Goal: Task Accomplishment & Management: Use online tool/utility

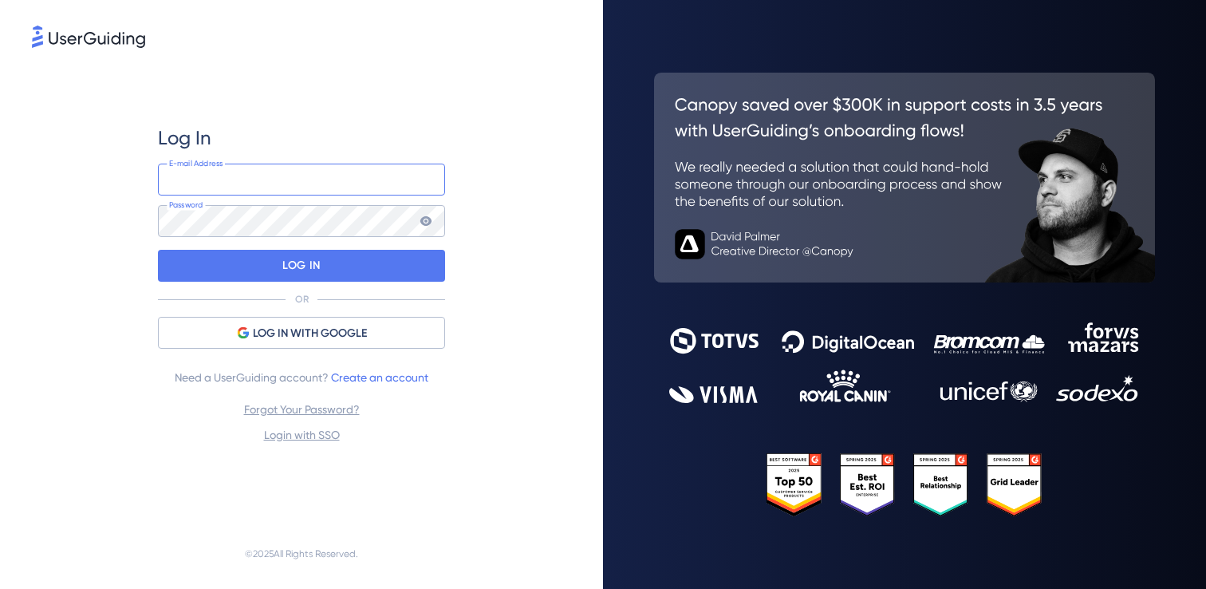
click at [255, 189] on input "email" at bounding box center [301, 180] width 287 height 32
type input "[PERSON_NAME][EMAIL_ADDRESS][DOMAIN_NAME]"
click at [430, 223] on icon at bounding box center [426, 221] width 13 height 13
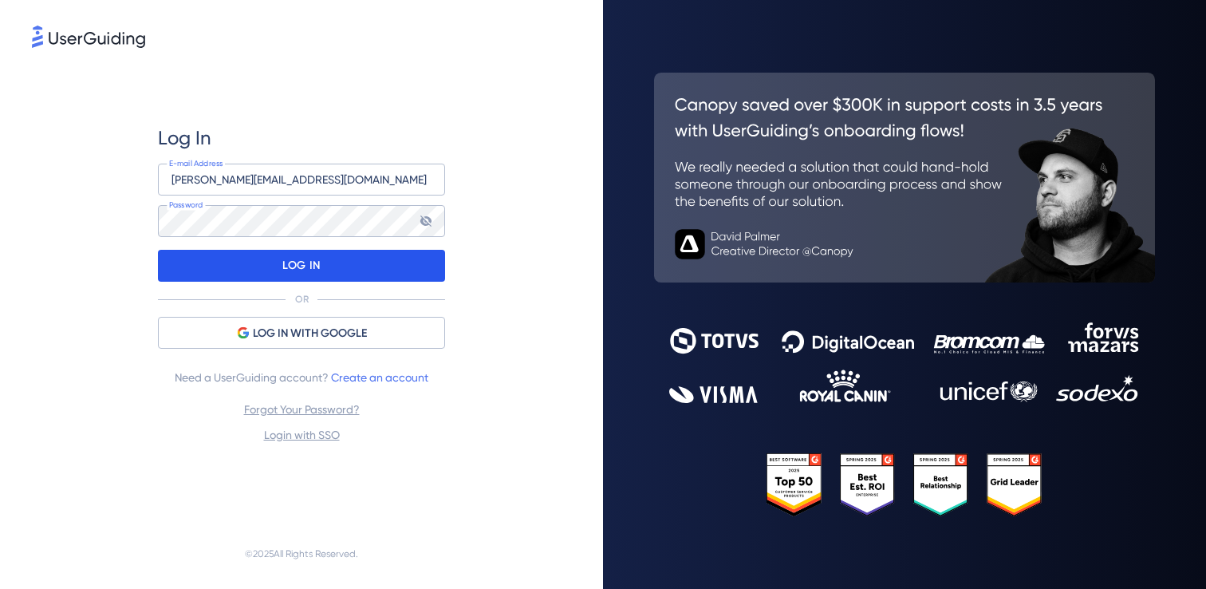
click at [361, 278] on div "LOG IN" at bounding box center [301, 266] width 287 height 32
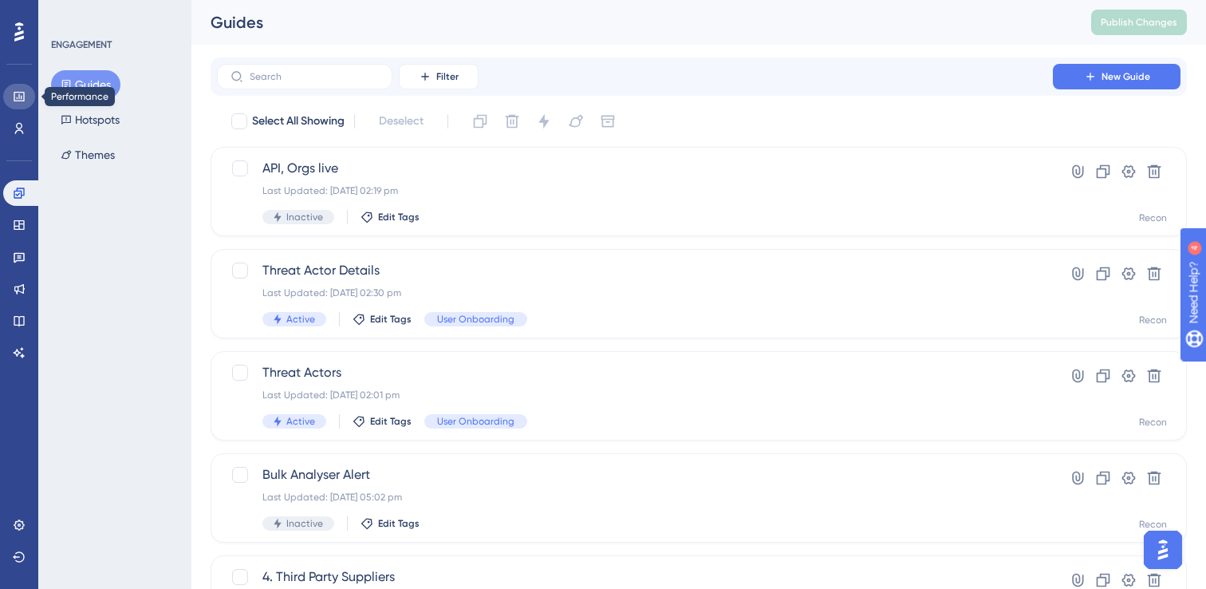
click at [22, 93] on icon at bounding box center [19, 96] width 13 height 13
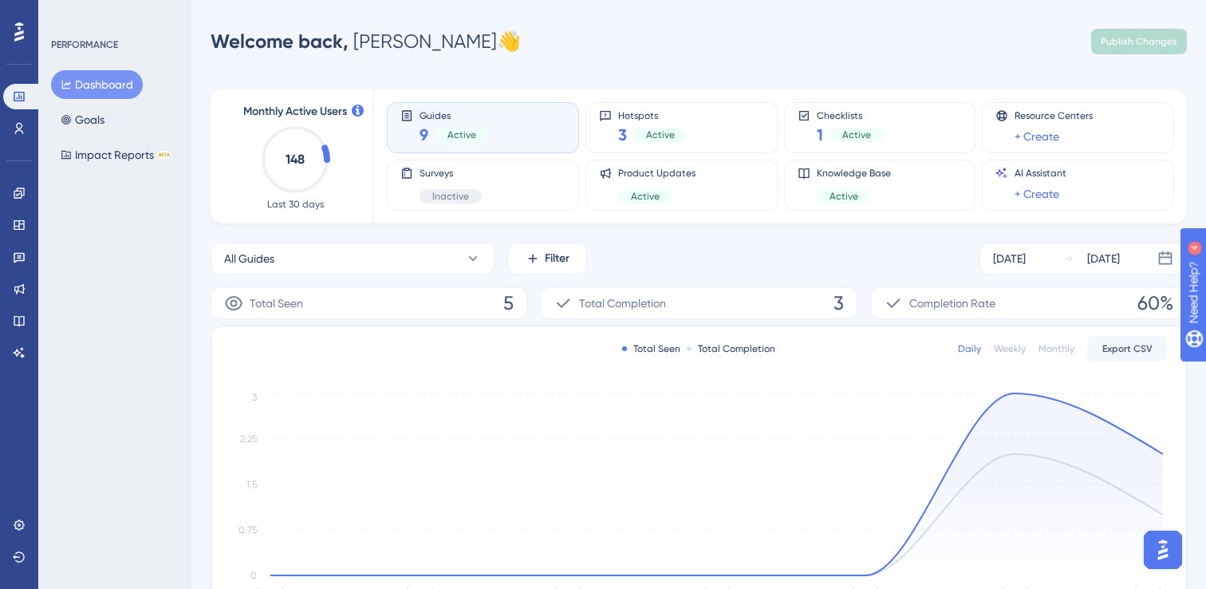
scroll to position [53, 0]
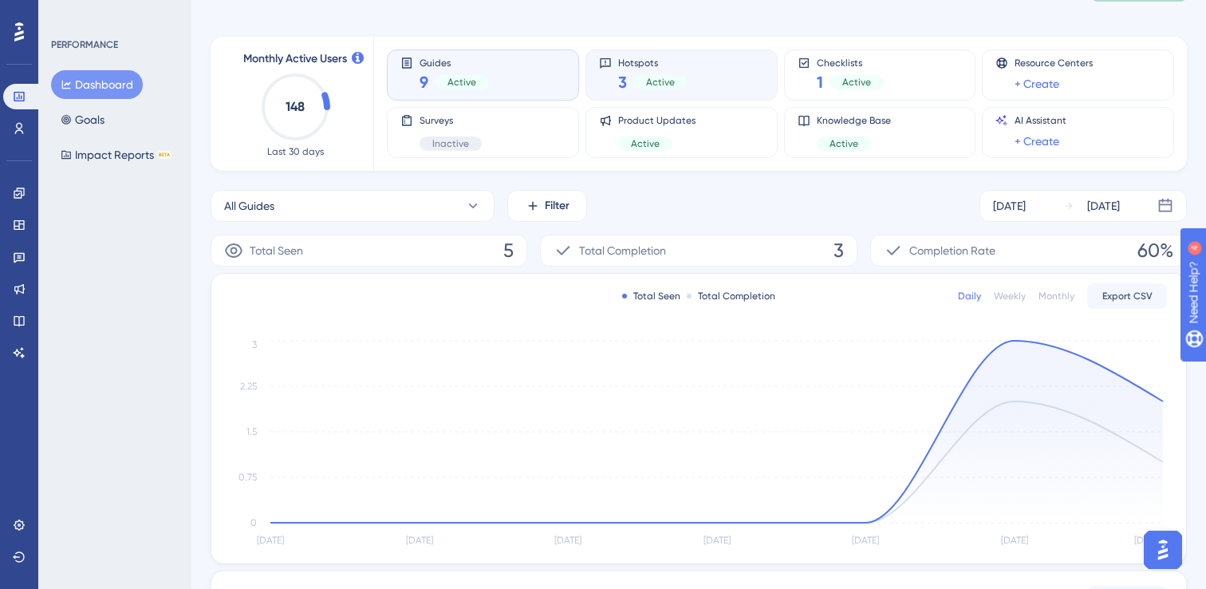
click at [658, 76] on span "Active" at bounding box center [660, 82] width 29 height 13
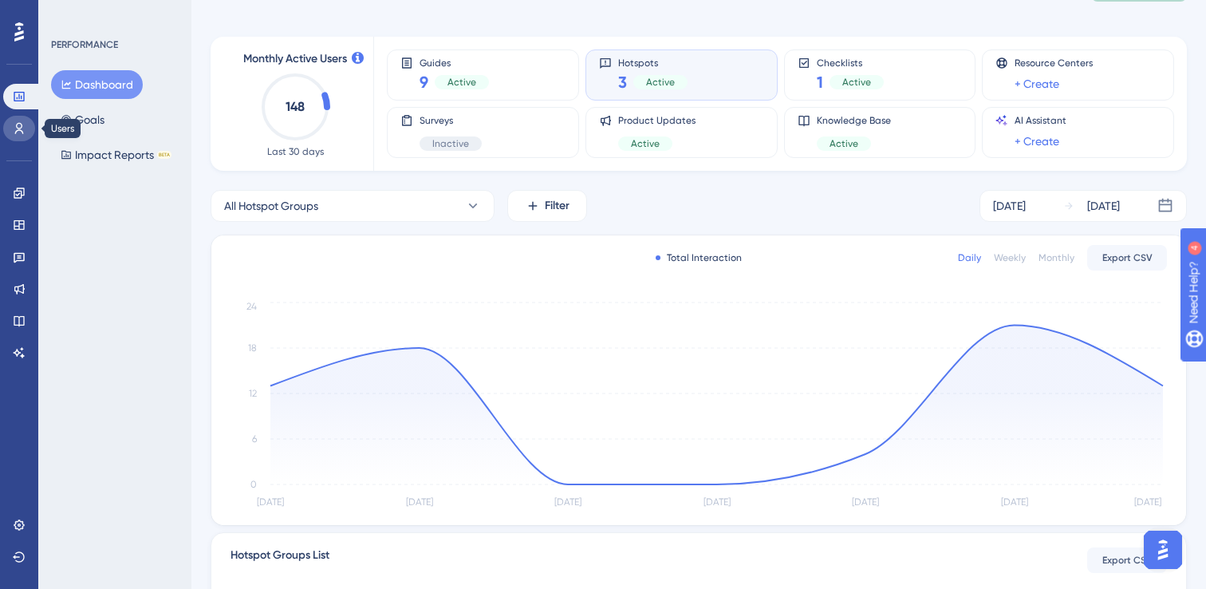
click at [17, 132] on icon at bounding box center [19, 128] width 13 height 13
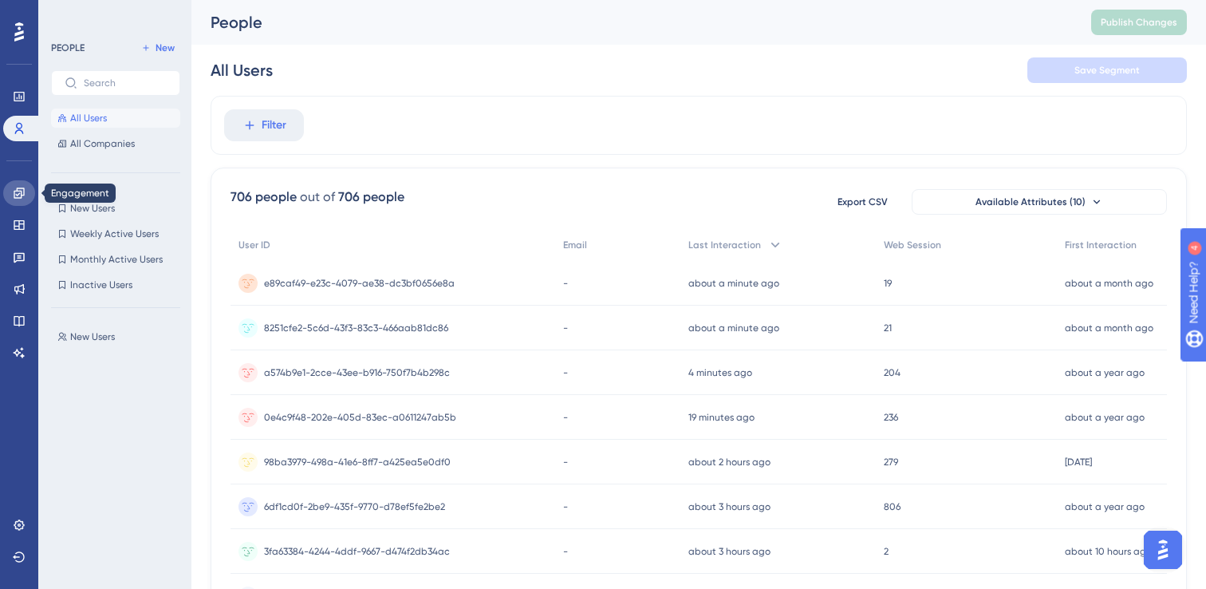
click at [19, 199] on icon at bounding box center [19, 193] width 13 height 13
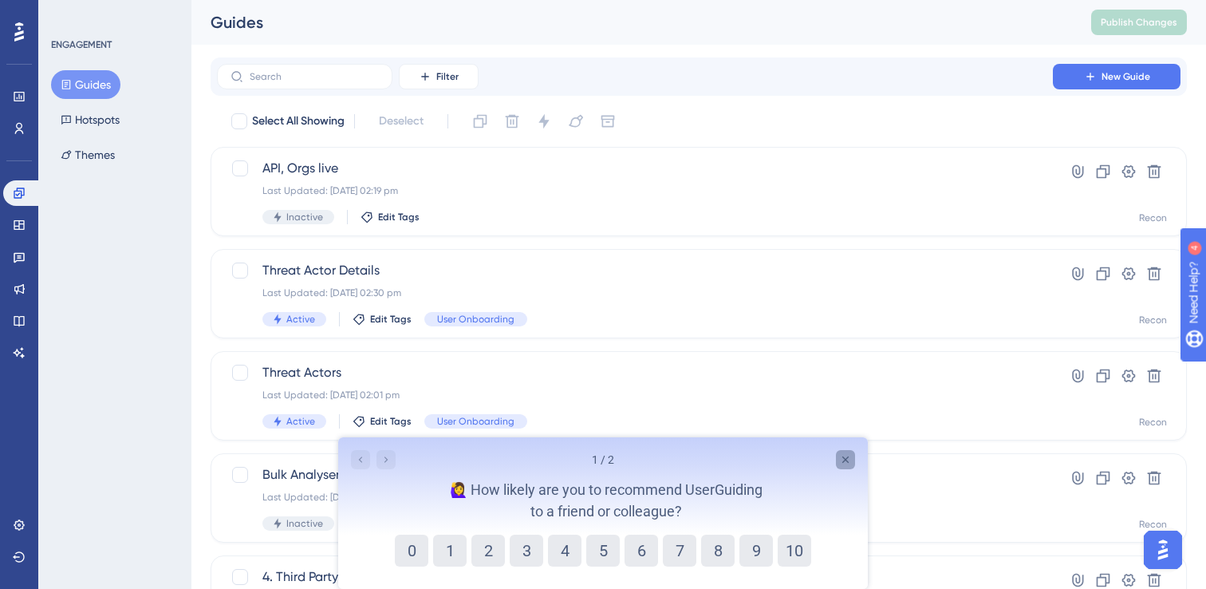
click at [847, 450] on div "Close survey" at bounding box center [845, 459] width 19 height 19
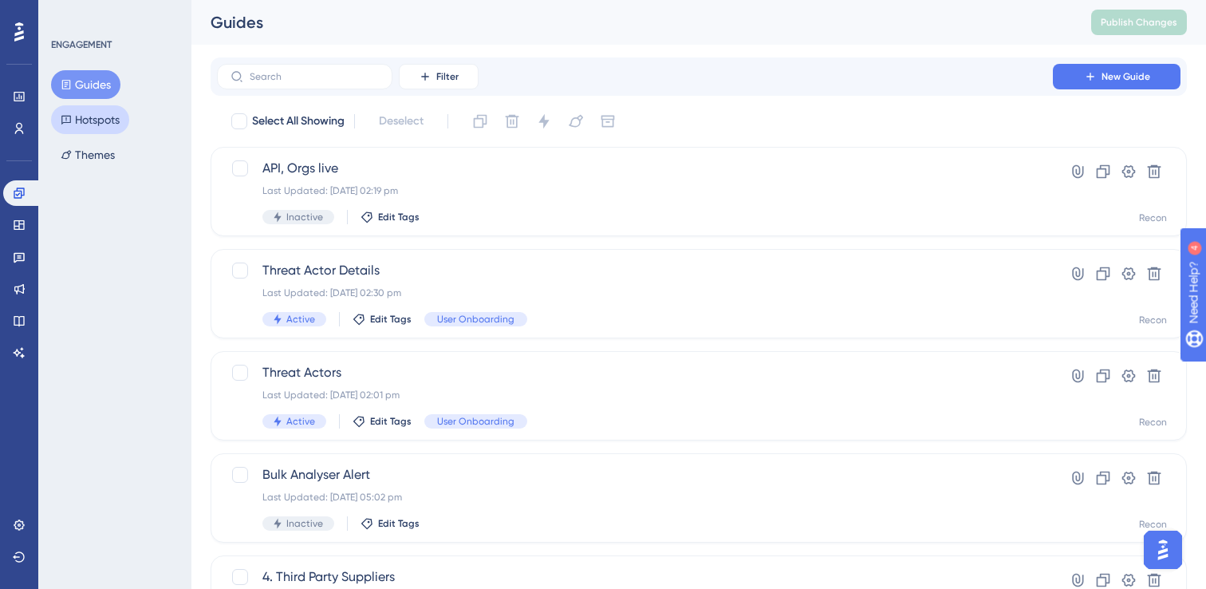
click at [85, 115] on button "Hotspots" at bounding box center [90, 119] width 78 height 29
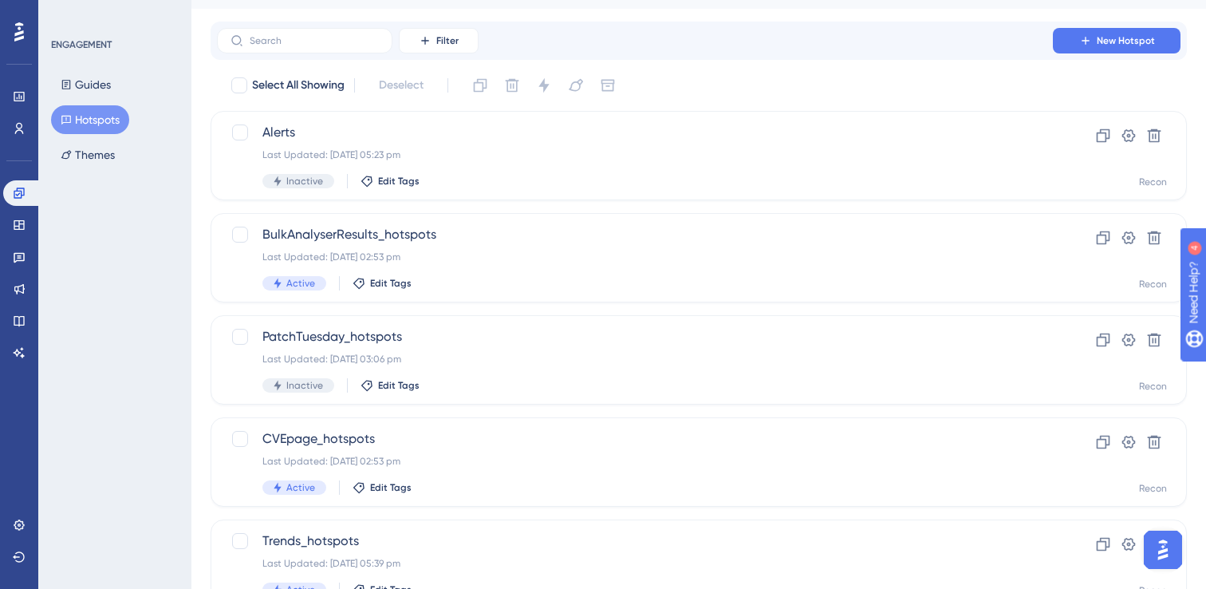
scroll to position [107, 0]
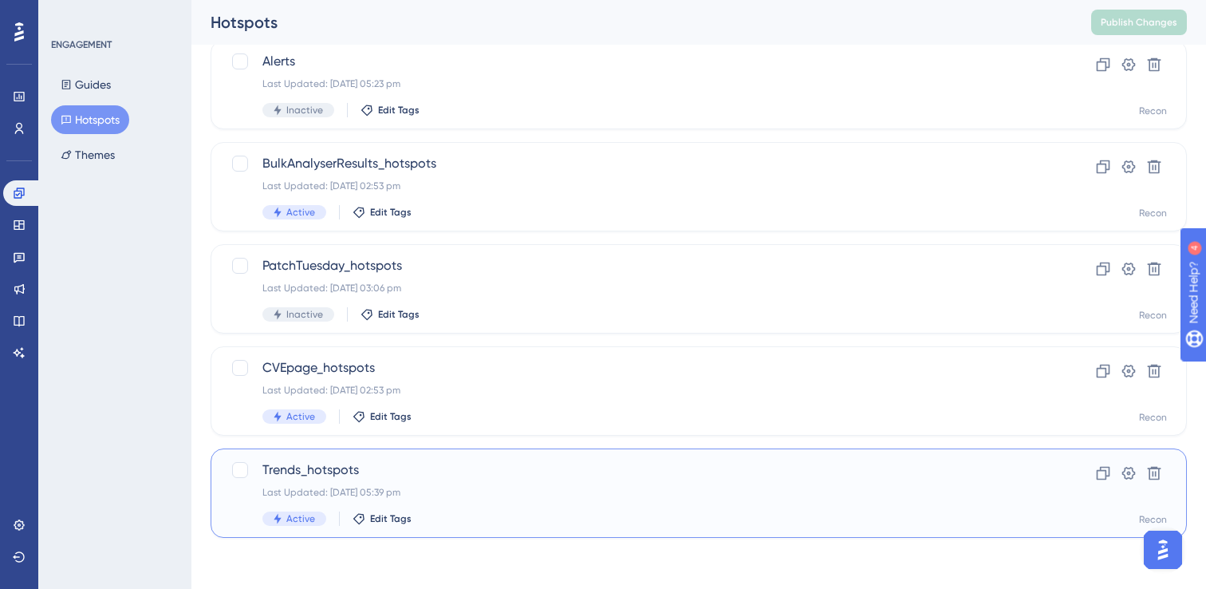
click at [590, 499] on div "Trends_hotspots Last Updated: [DATE] 05:39 pm Active Edit Tags" at bounding box center [635, 492] width 745 height 65
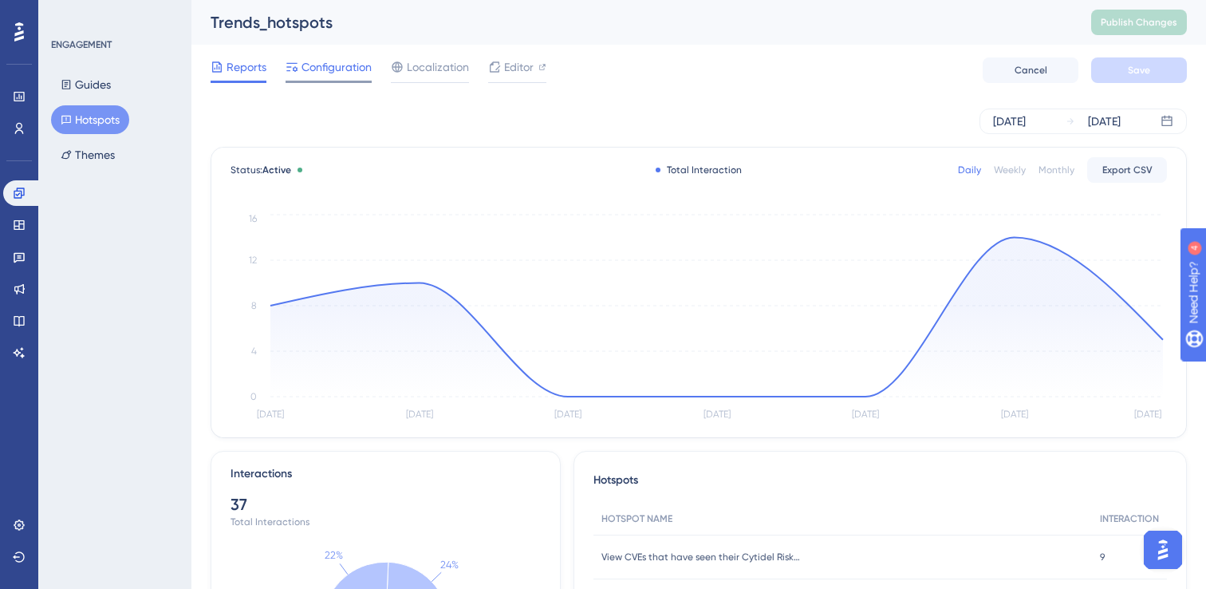
click at [342, 62] on span "Configuration" at bounding box center [337, 66] width 70 height 19
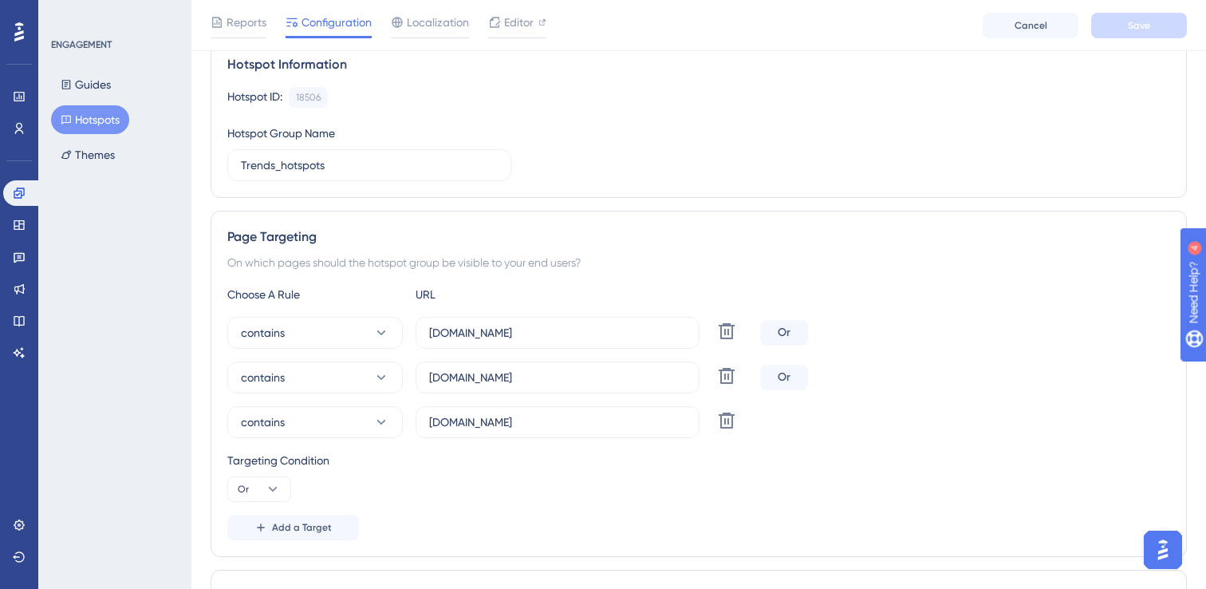
scroll to position [131, 0]
click at [581, 338] on input "[DOMAIN_NAME]" at bounding box center [557, 331] width 257 height 18
paste input "/?"
type input "[DOMAIN_NAME][URL]?"
click at [619, 365] on label "[DOMAIN_NAME]" at bounding box center [558, 376] width 284 height 32
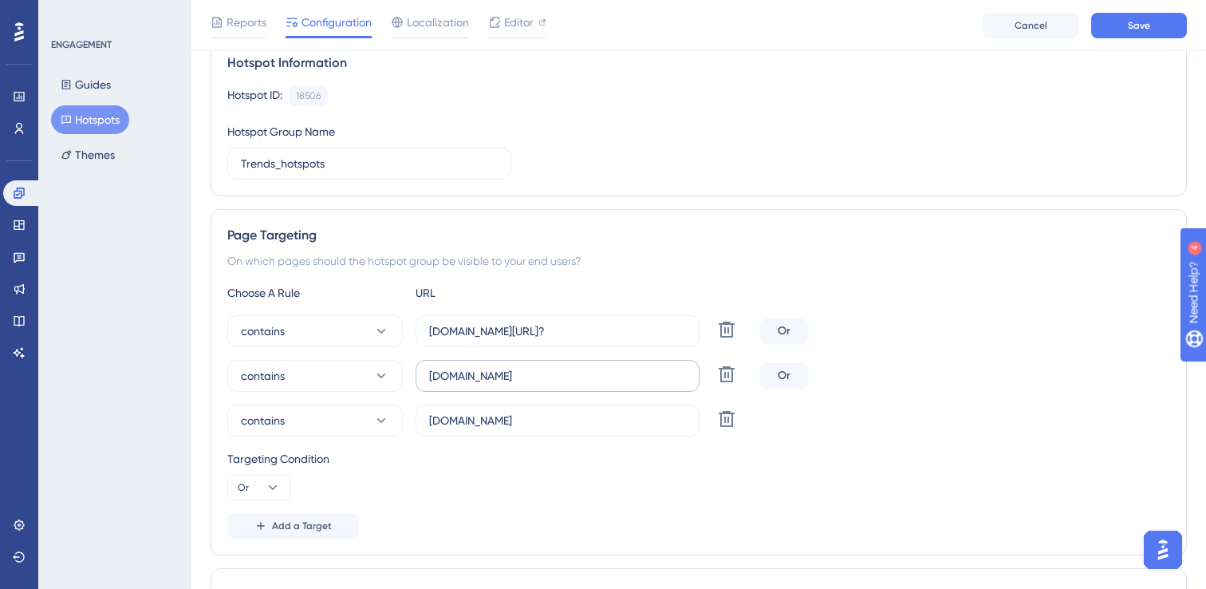
click at [619, 367] on input "[DOMAIN_NAME]" at bounding box center [557, 376] width 257 height 18
paste input "/?"
type input "[DOMAIN_NAME][URL]?"
click at [598, 422] on input "[DOMAIN_NAME]" at bounding box center [557, 421] width 257 height 18
paste input "/?"
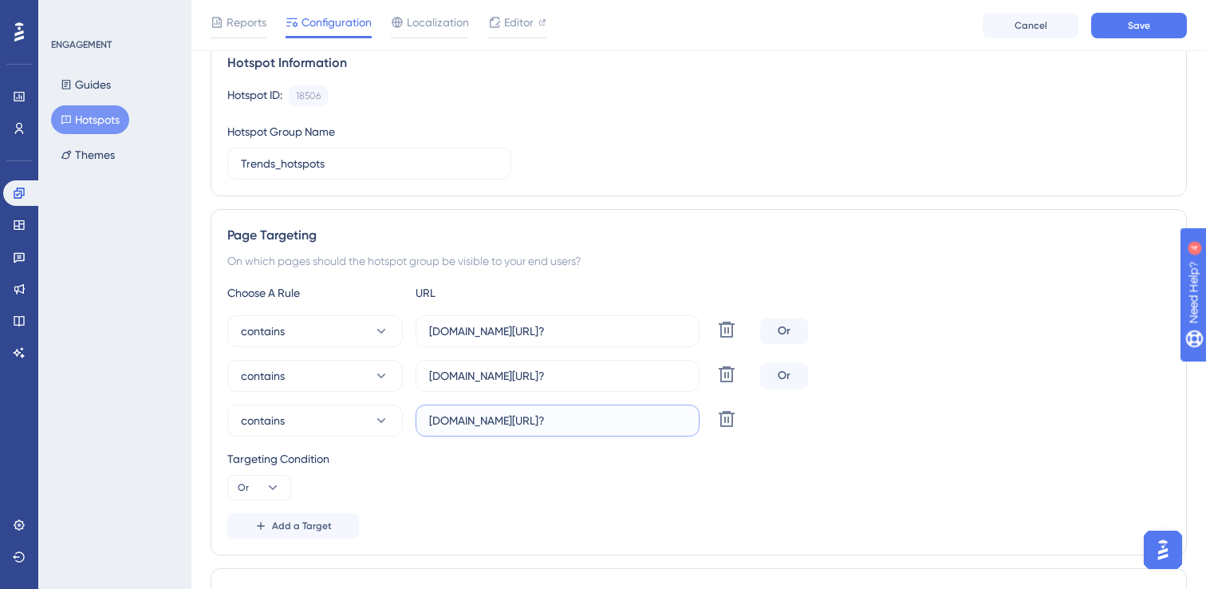
type input "[DOMAIN_NAME][URL]?"
click at [760, 478] on div "Targeting Condition Or" at bounding box center [698, 474] width 943 height 51
click at [1156, 29] on button "Save" at bounding box center [1140, 26] width 96 height 26
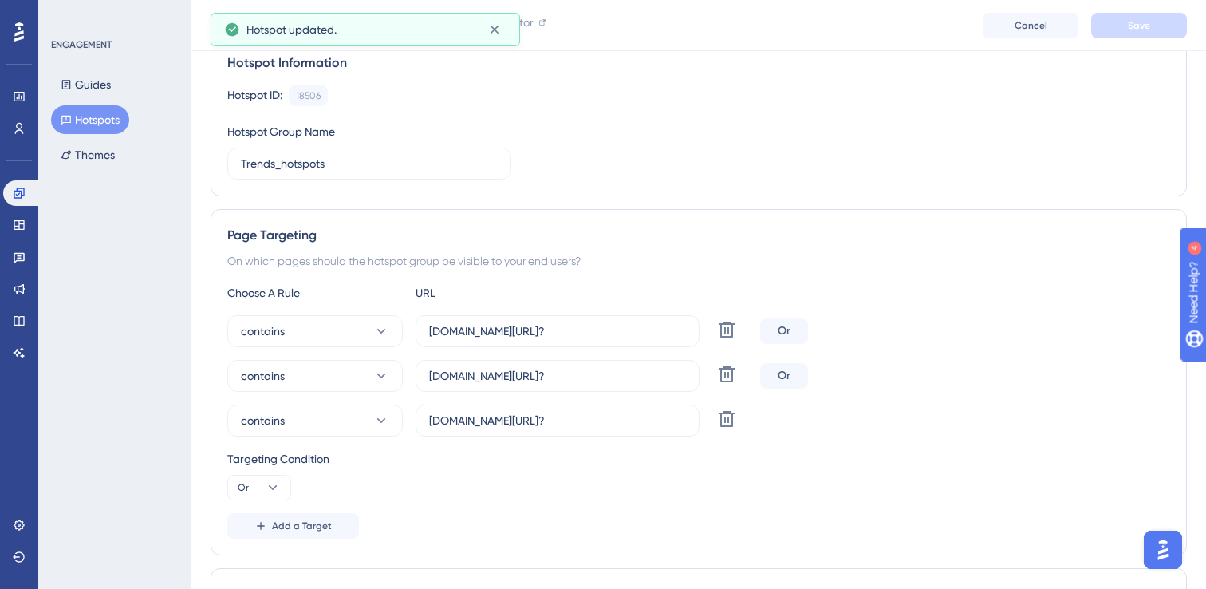
scroll to position [0, 0]
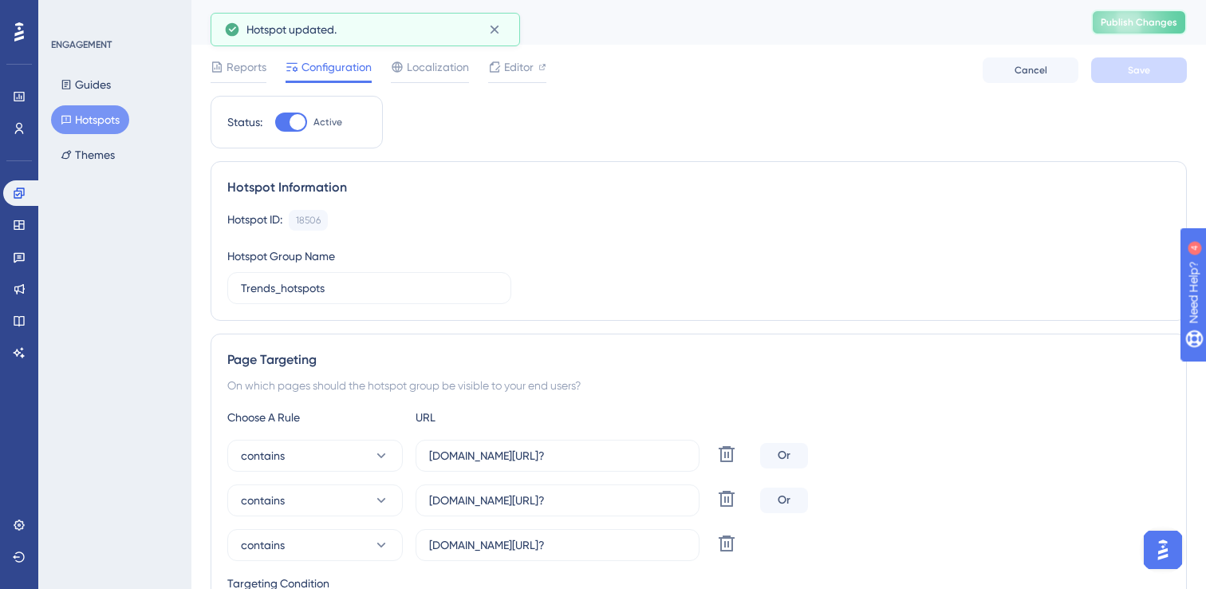
click at [1153, 32] on button "Publish Changes" at bounding box center [1140, 23] width 96 height 26
